Goal: Navigation & Orientation: Find specific page/section

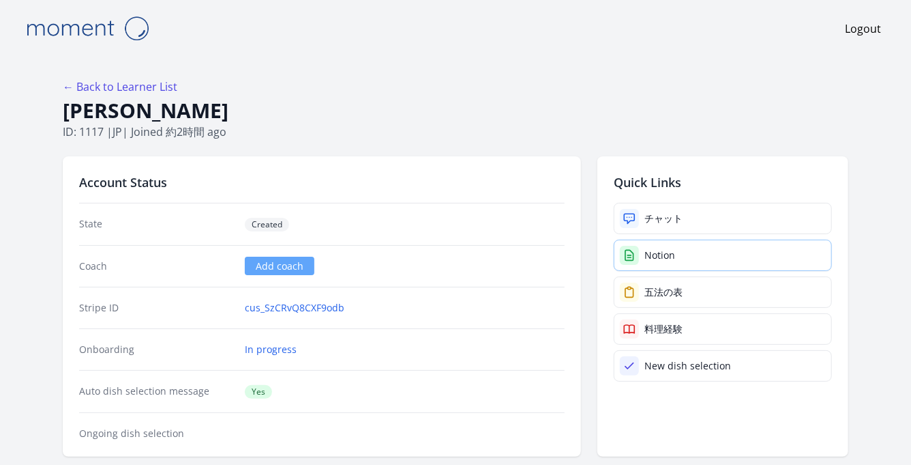
click at [645, 261] on link "Notion" at bounding box center [723, 254] width 218 height 31
